Goal: Transaction & Acquisition: Purchase product/service

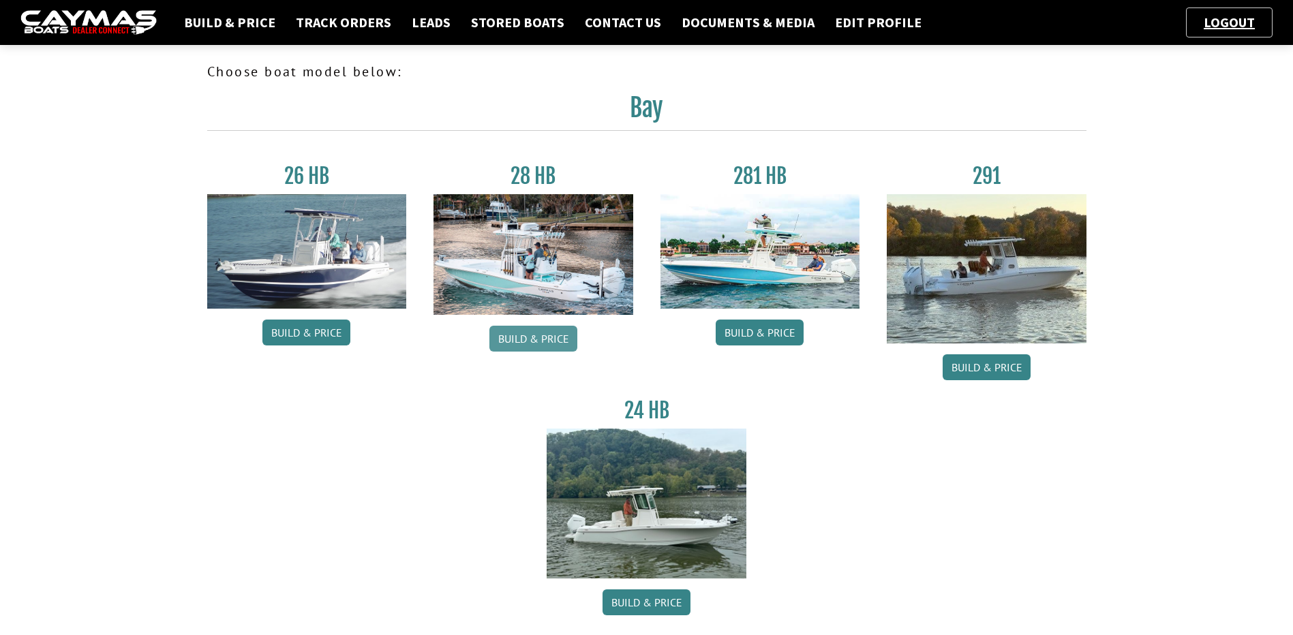
click at [558, 346] on link "Build & Price" at bounding box center [533, 339] width 88 height 26
click at [789, 333] on link "Build & Price" at bounding box center [760, 333] width 88 height 26
click at [545, 325] on div "28 HB Build & Price" at bounding box center [533, 276] width 227 height 224
click at [549, 335] on link "Build & Price" at bounding box center [533, 339] width 88 height 26
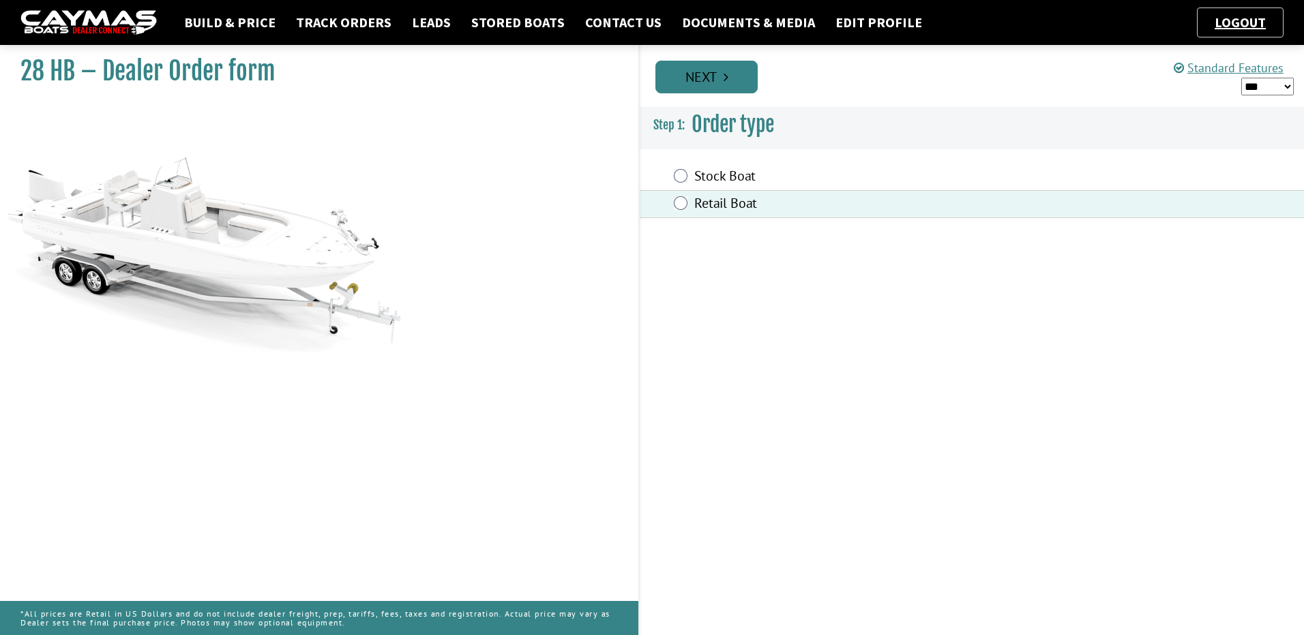
click at [706, 85] on link "Next" at bounding box center [706, 77] width 102 height 33
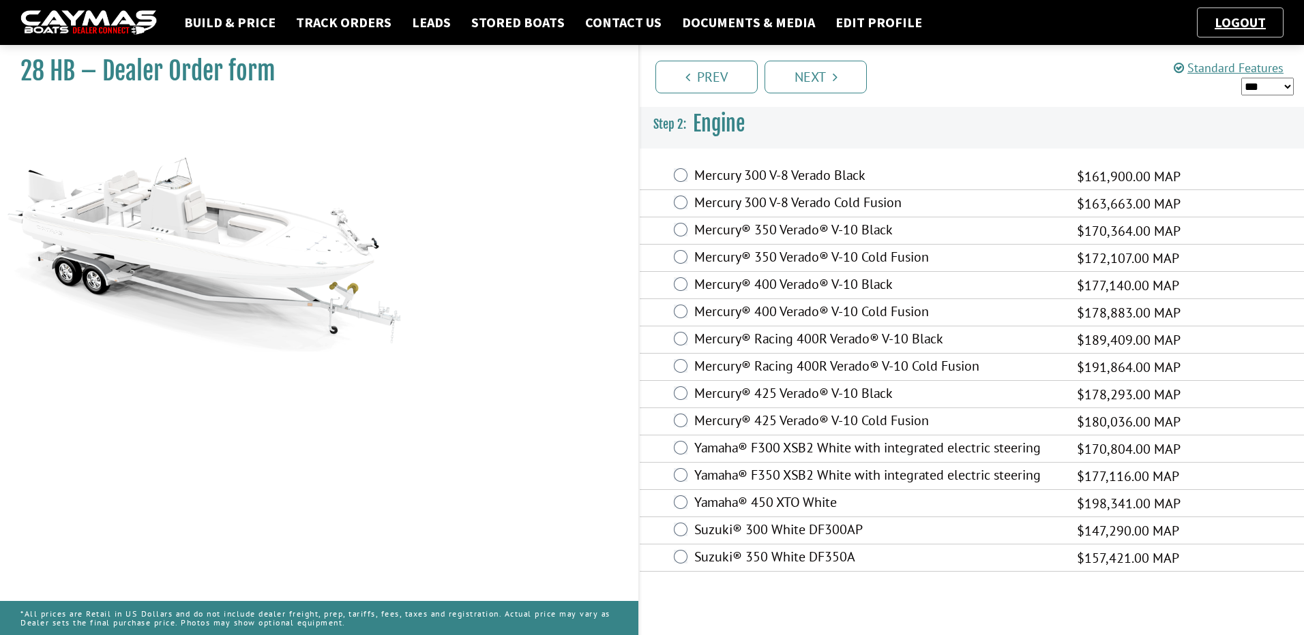
click at [678, 182] on div "Mercury 300 V-8 Verado Black $161,900.00 MAP $105,235.00 $161,900.00" at bounding box center [971, 176] width 664 height 27
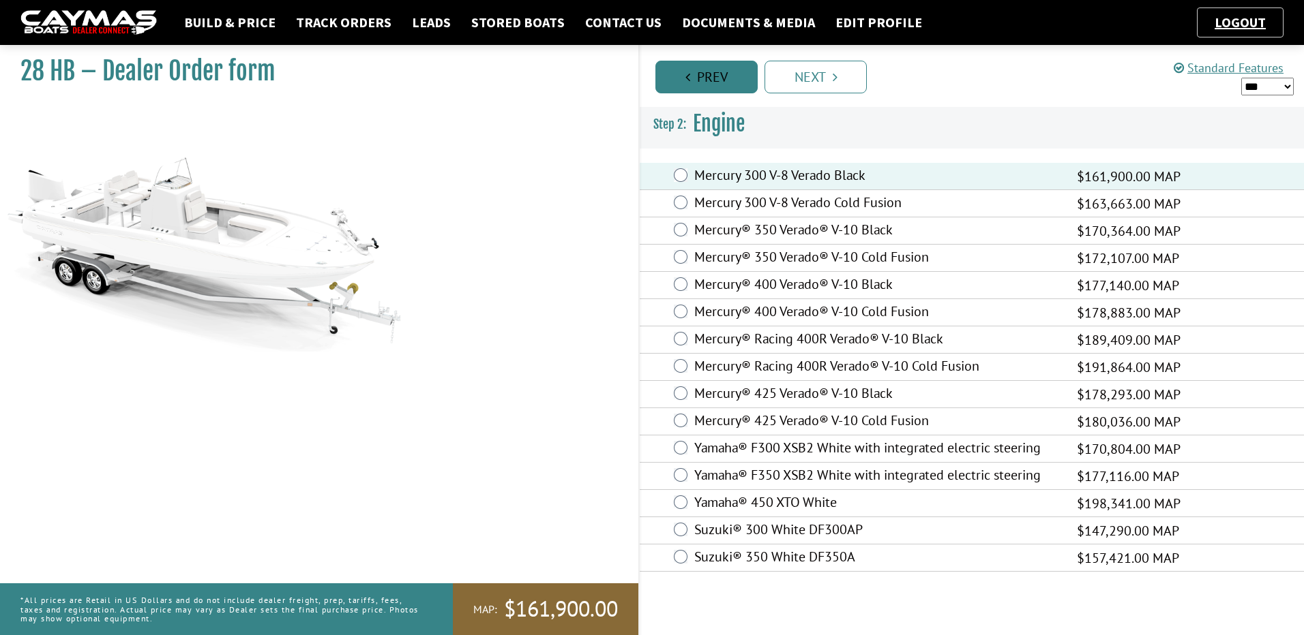
click at [696, 63] on link "Prev" at bounding box center [706, 77] width 102 height 33
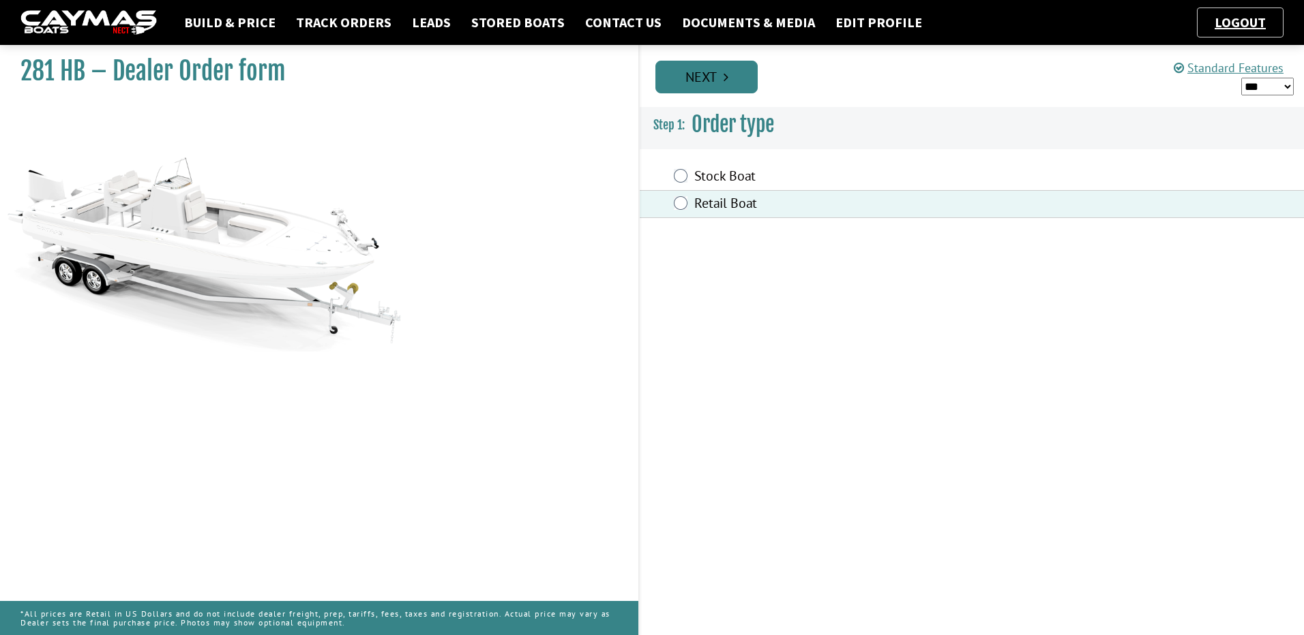
click at [716, 82] on link "Next" at bounding box center [706, 77] width 102 height 33
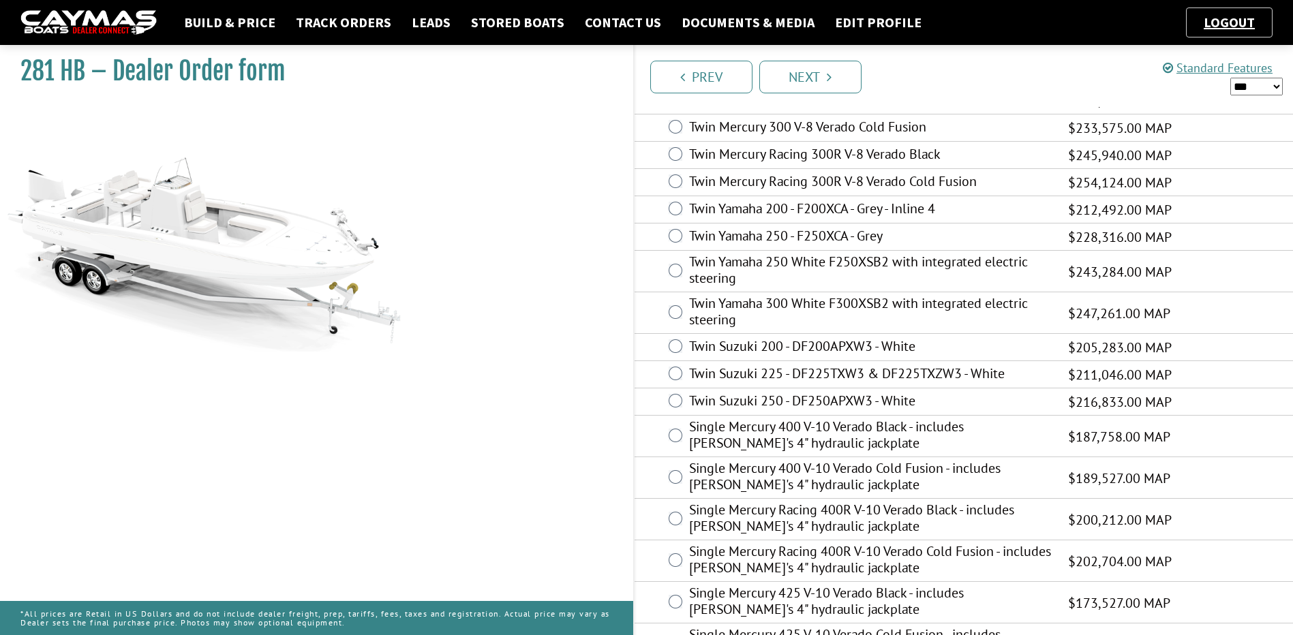
scroll to position [91, 0]
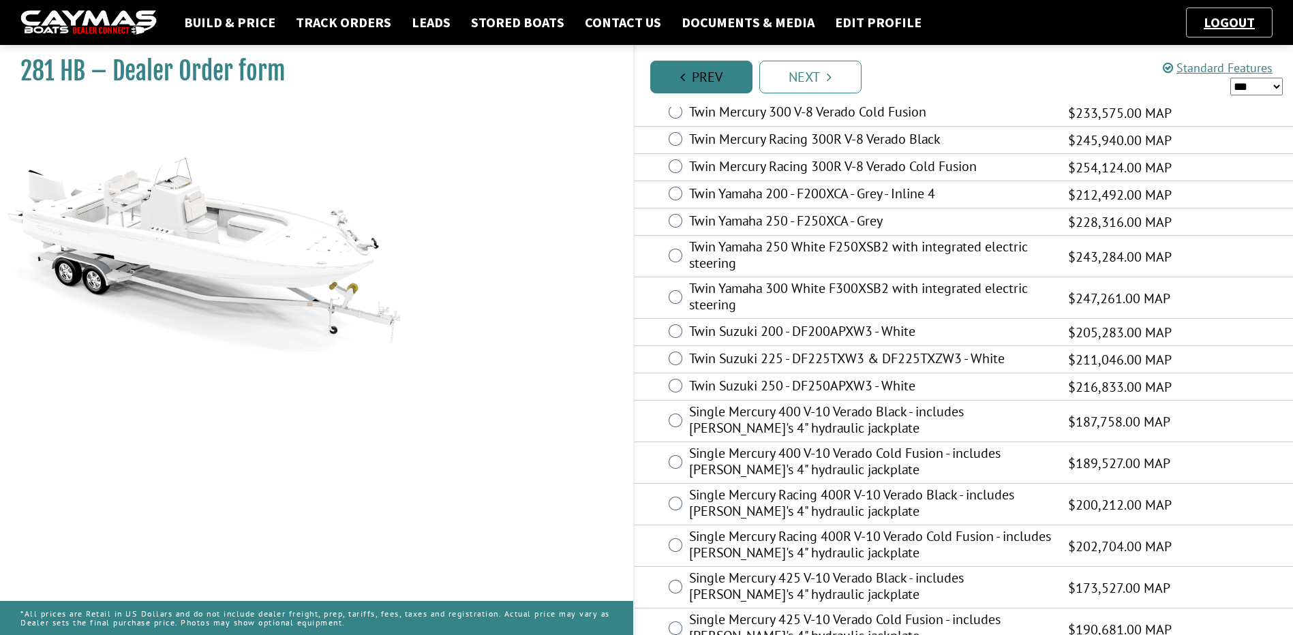
click at [721, 76] on link "Prev" at bounding box center [701, 77] width 102 height 33
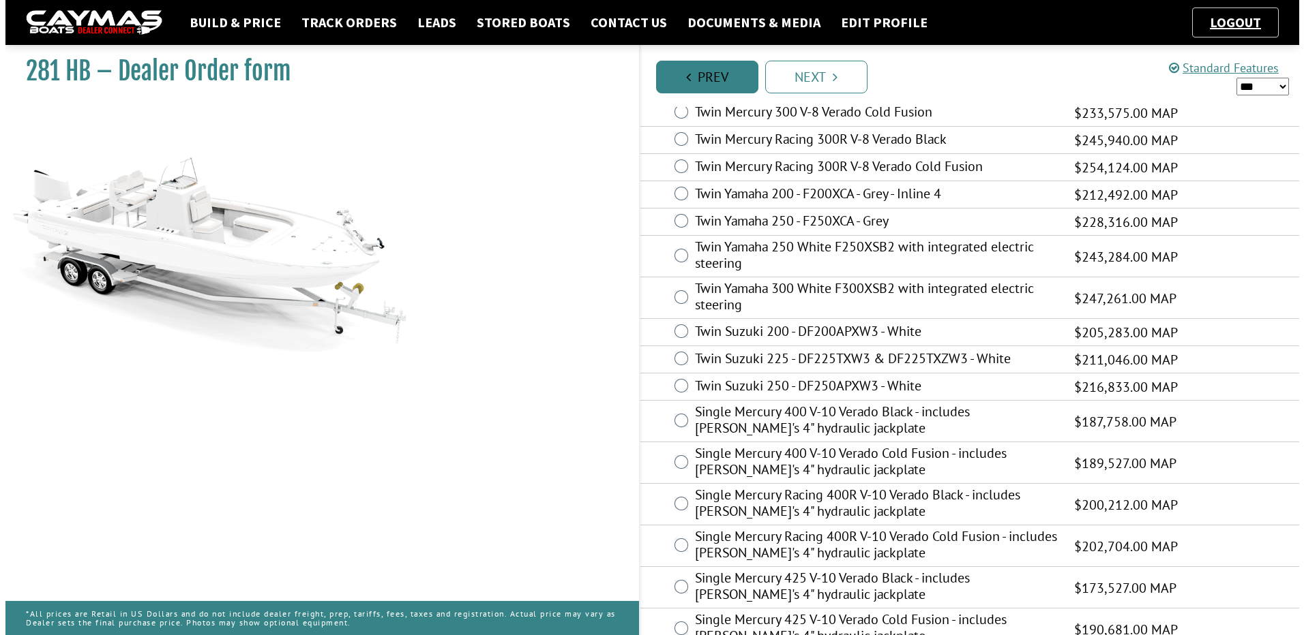
scroll to position [0, 0]
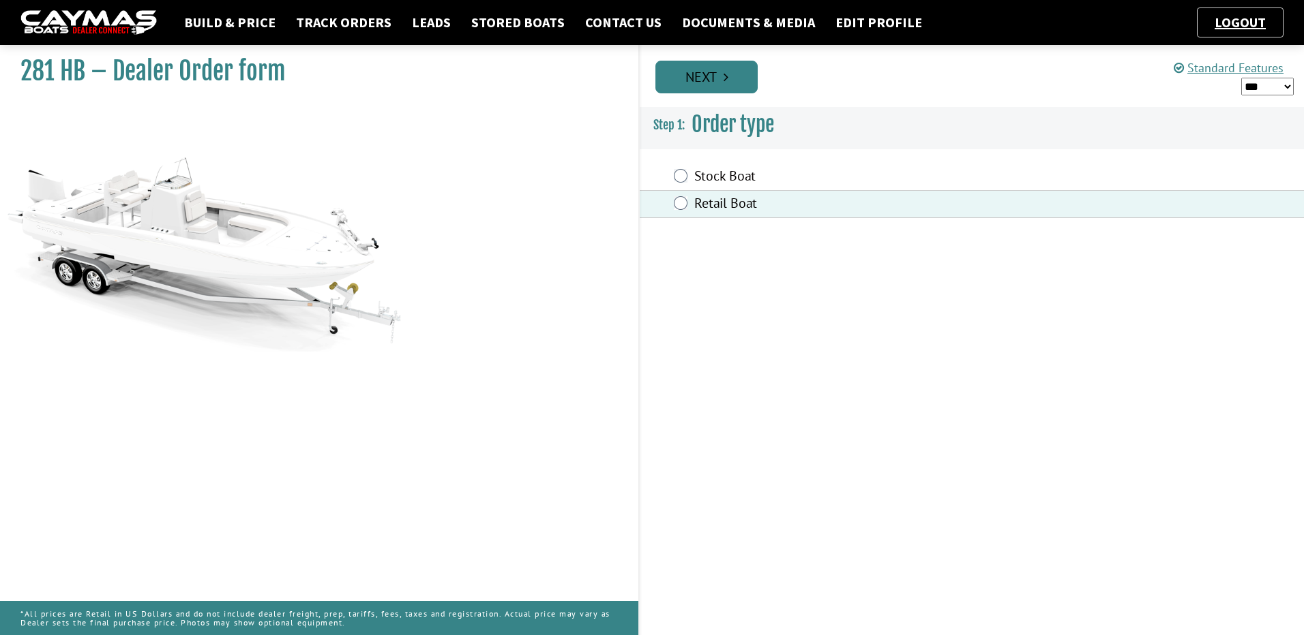
click at [729, 78] on link "Next" at bounding box center [706, 77] width 102 height 33
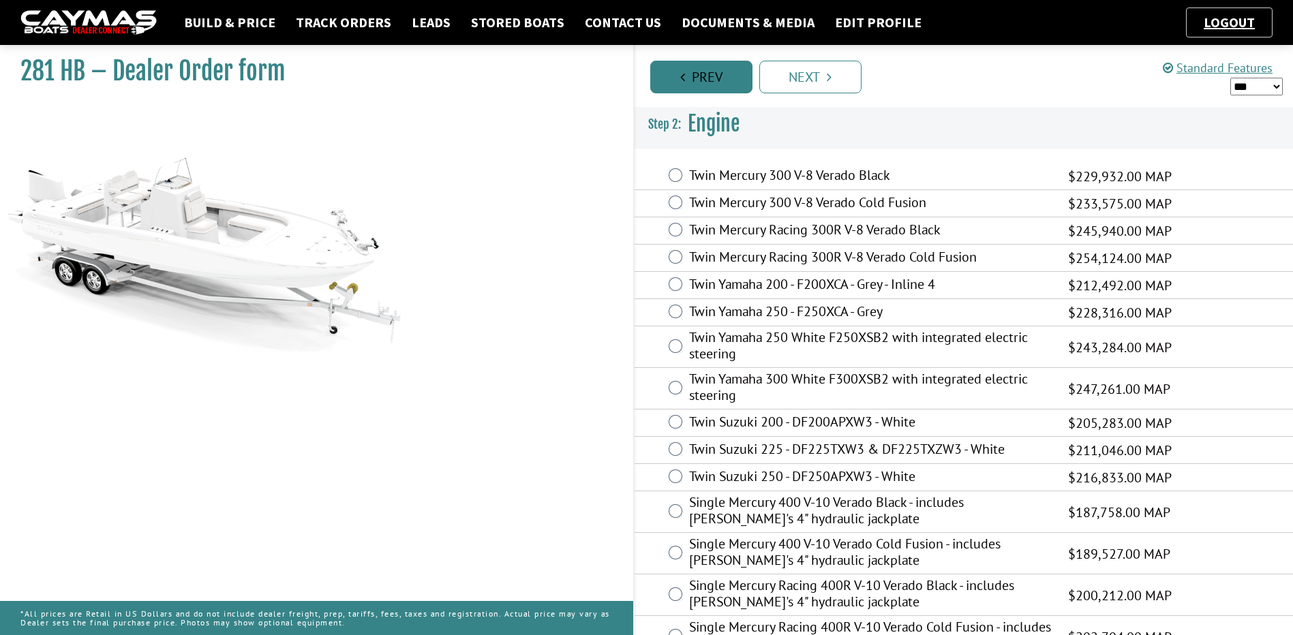
click at [712, 82] on link "Prev" at bounding box center [701, 77] width 102 height 33
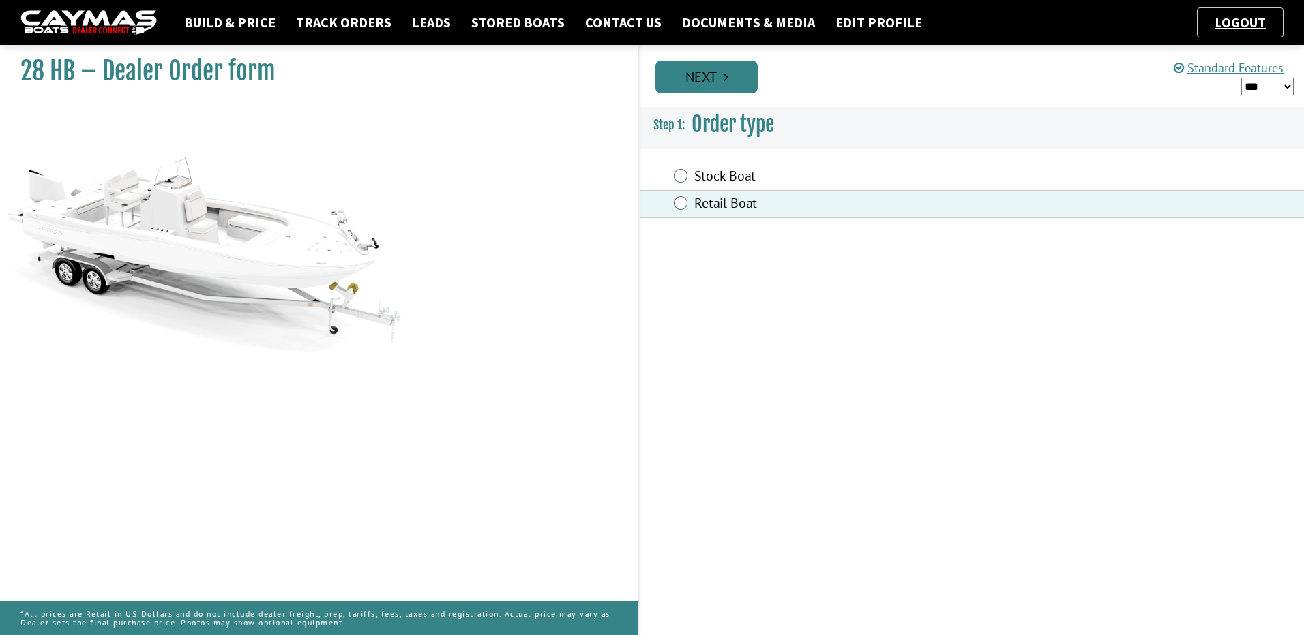
click at [721, 79] on link "Next" at bounding box center [706, 77] width 102 height 33
